Goal: Task Accomplishment & Management: Manage account settings

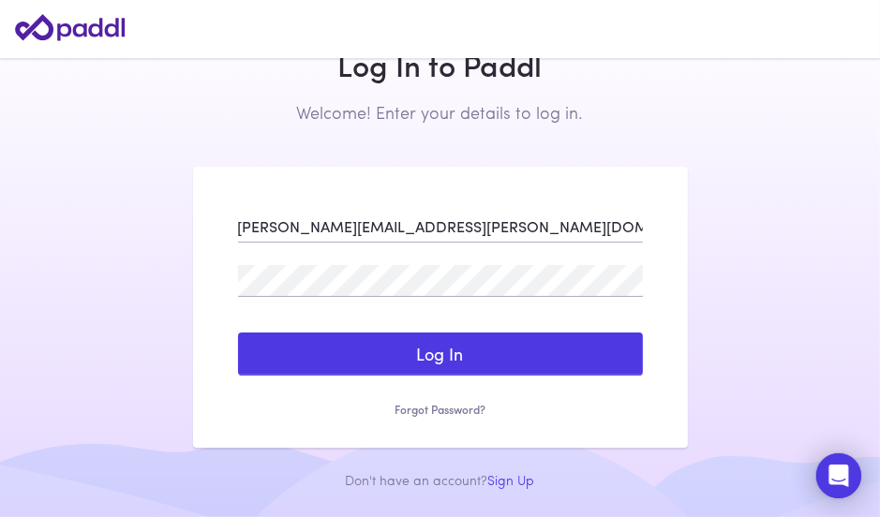
click at [238, 333] on button "Log In" at bounding box center [440, 354] width 405 height 43
